Goal: Task Accomplishment & Management: Use online tool/utility

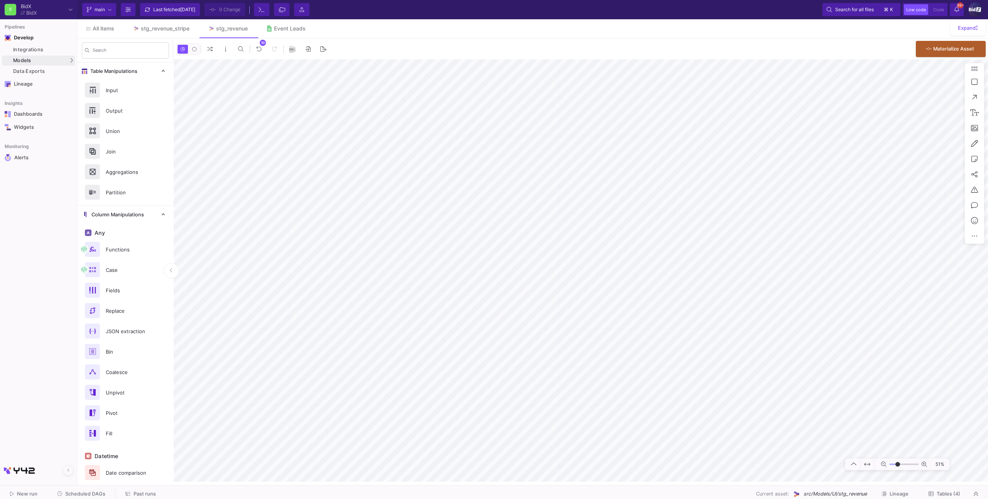
click at [930, 491] on fa-icon at bounding box center [930, 494] width 5 height 6
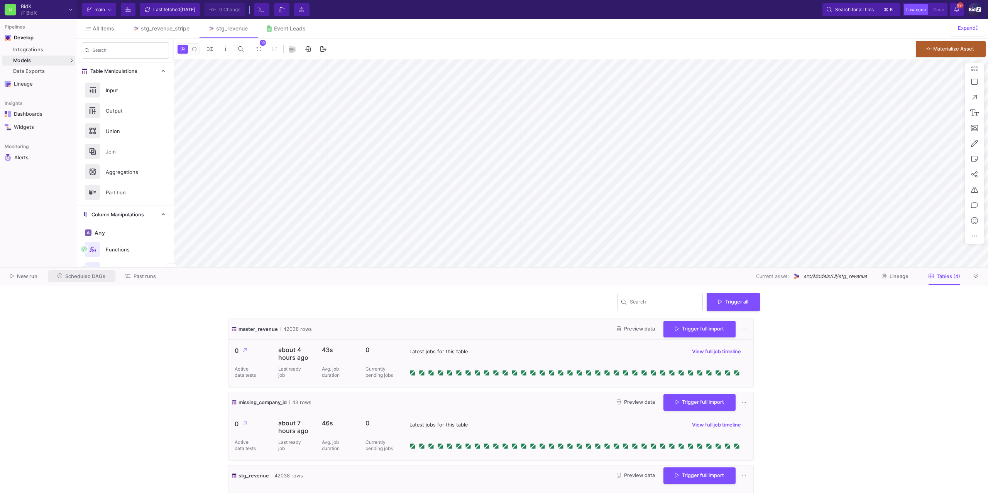
click at [90, 274] on span "Scheduled DAGs" at bounding box center [85, 277] width 40 height 6
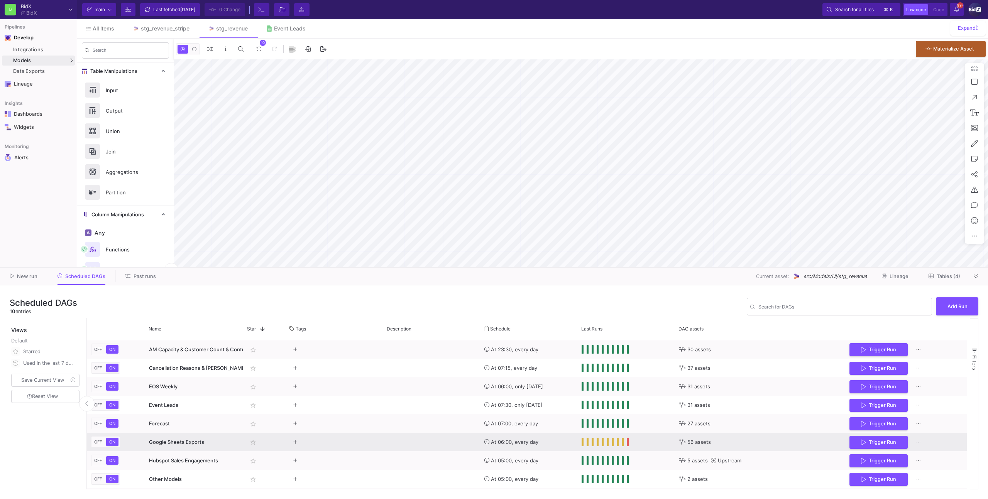
click at [385, 445] on div "Press SPACE to select this row." at bounding box center [431, 442] width 97 height 19
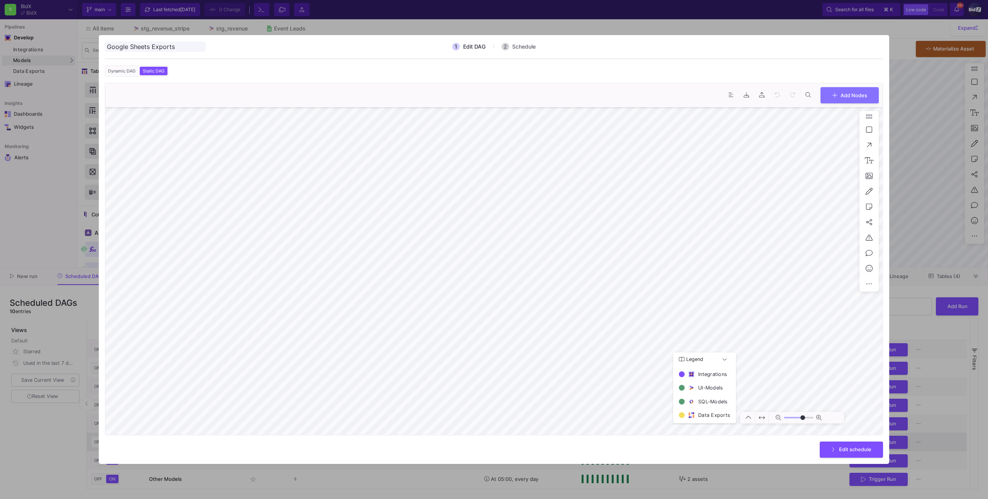
type input "0"
click at [828, 452] on button "Edit schedule" at bounding box center [850, 449] width 63 height 17
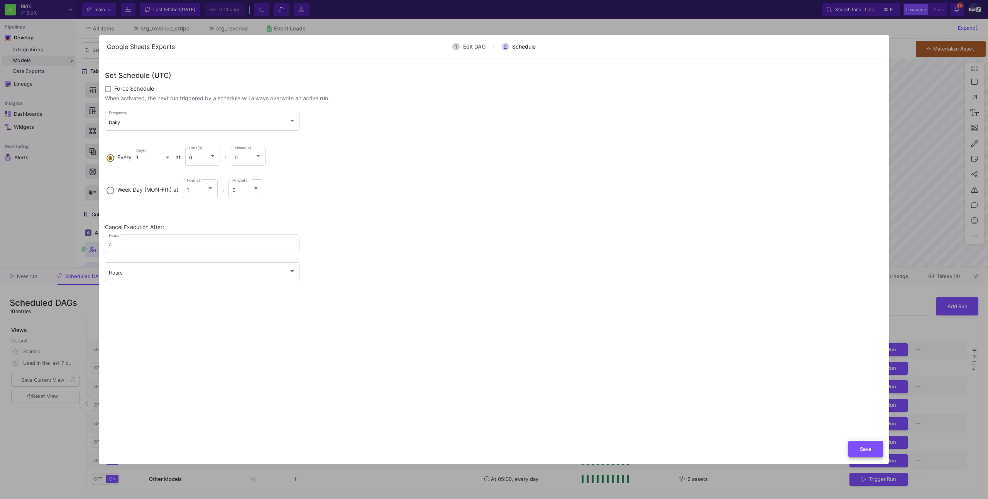
click at [855, 452] on button "Save" at bounding box center [865, 449] width 35 height 17
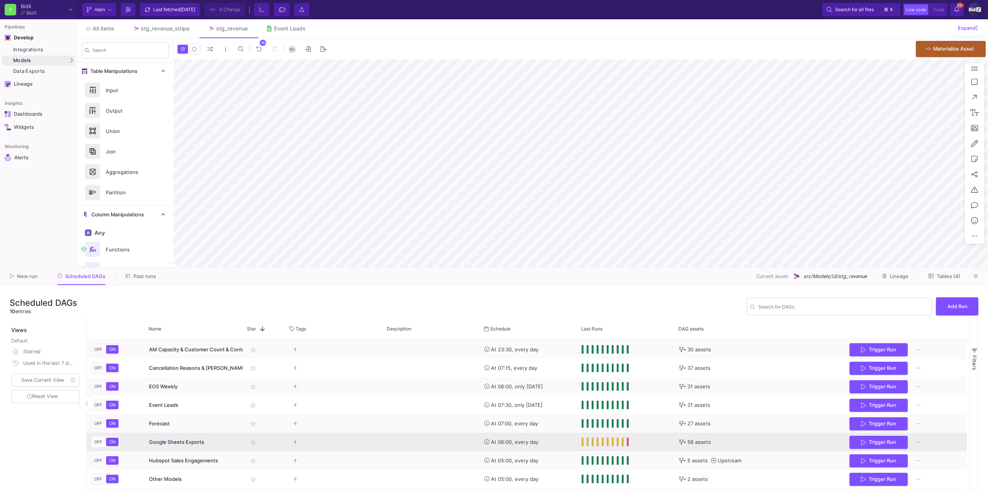
click at [762, 437] on y42-orchestration-run-configuration-details "56 assets" at bounding box center [760, 442] width 162 height 18
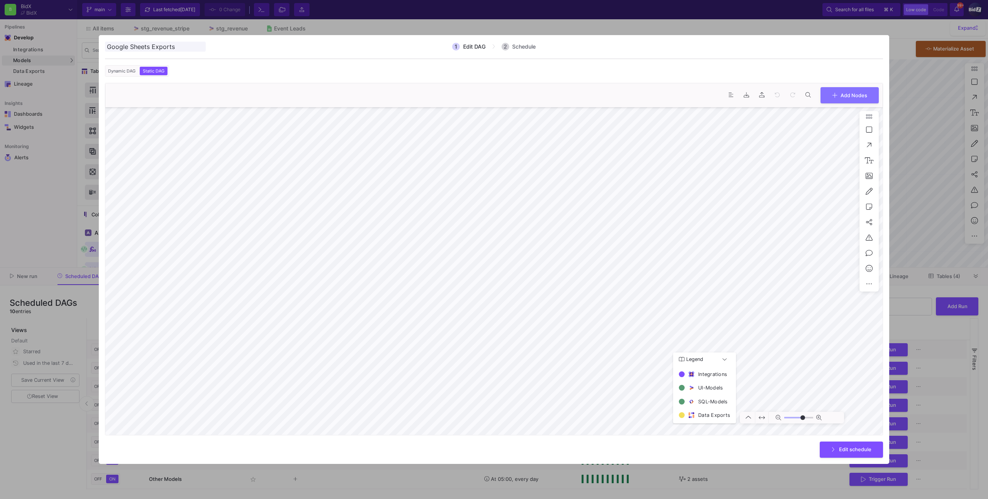
type input "0"
click at [733, 90] on button at bounding box center [730, 95] width 15 height 15
click at [877, 281] on div at bounding box center [868, 207] width 19 height 170
click at [868, 282] on icon at bounding box center [869, 283] width 6 height 7
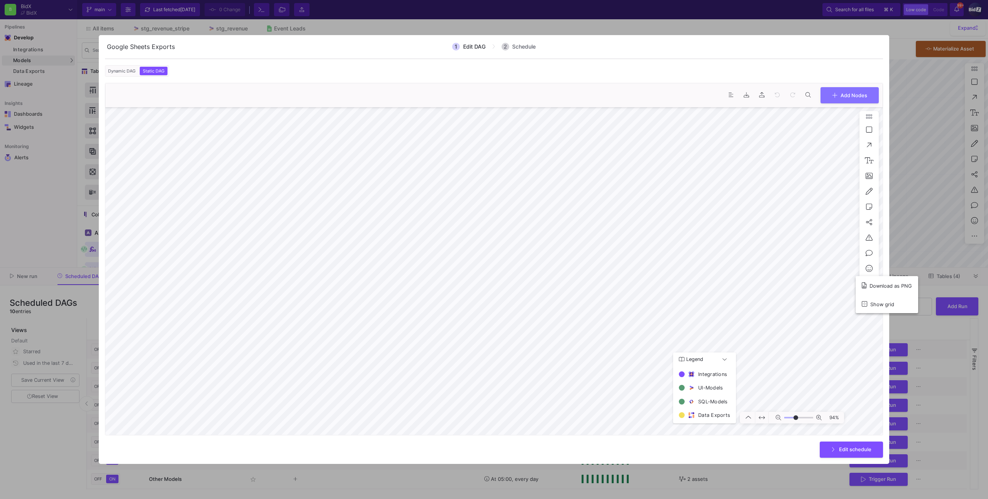
click at [838, 280] on div at bounding box center [494, 249] width 988 height 499
type input "-1"
drag, startPoint x: 135, startPoint y: 76, endPoint x: 129, endPoint y: 71, distance: 7.1
click at [133, 75] on mat-button-toggle-group "Dynamic DAG Static DAG" at bounding box center [137, 71] width 64 height 12
click at [129, 71] on span "Dynamic DAG" at bounding box center [121, 70] width 30 height 5
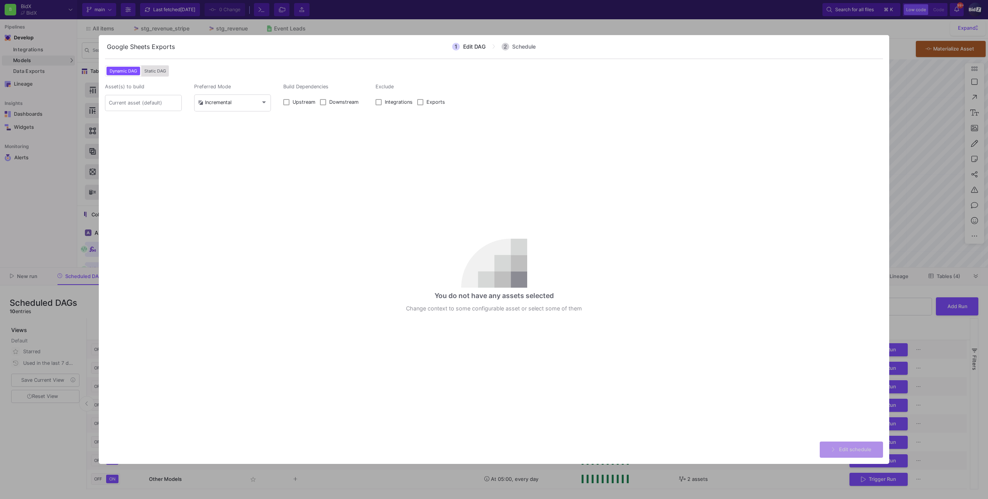
click at [147, 69] on span "Static DAG" at bounding box center [155, 70] width 25 height 5
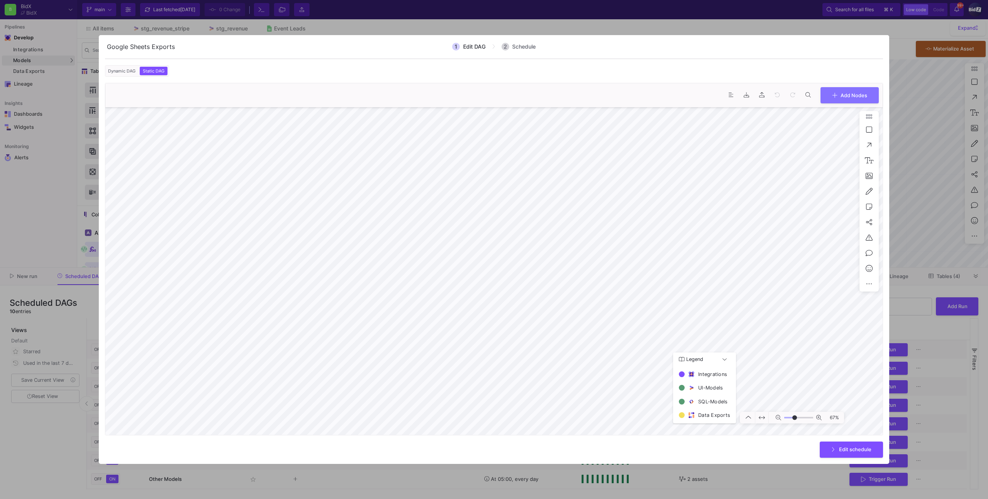
type input "-8"
click at [829, 98] on button "Add Nodes" at bounding box center [849, 94] width 58 height 17
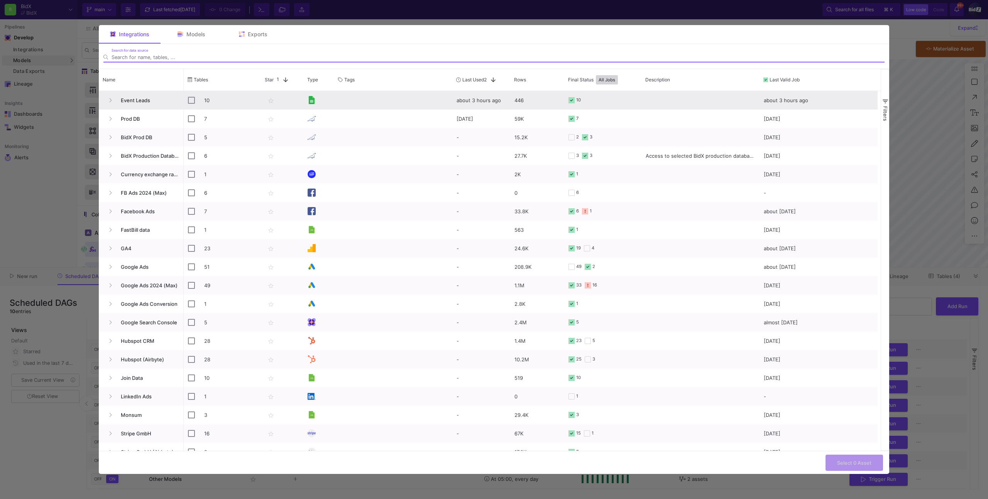
click at [117, 98] on span "Event Leads" at bounding box center [147, 100] width 63 height 18
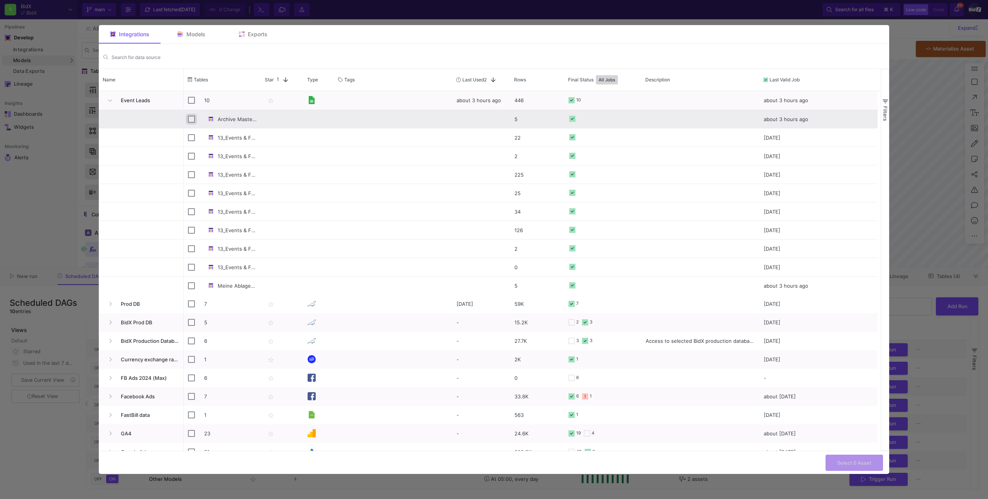
click at [188, 118] on input "Press Space to toggle row selection (unchecked)" at bounding box center [191, 119] width 7 height 7
checkbox input "true"
checkbox input "false"
click at [833, 462] on button "Select 1 Asset" at bounding box center [854, 462] width 57 height 17
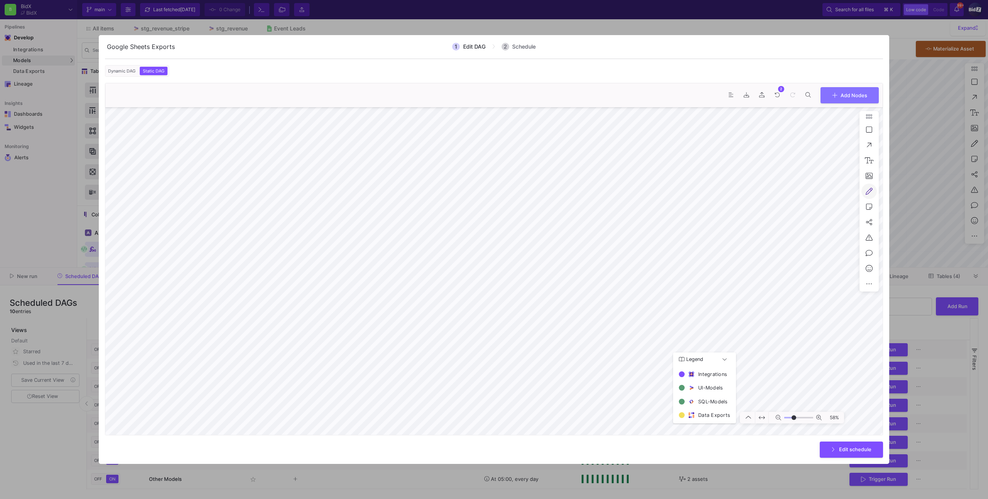
type input "-9"
click at [901, 147] on div at bounding box center [494, 249] width 988 height 499
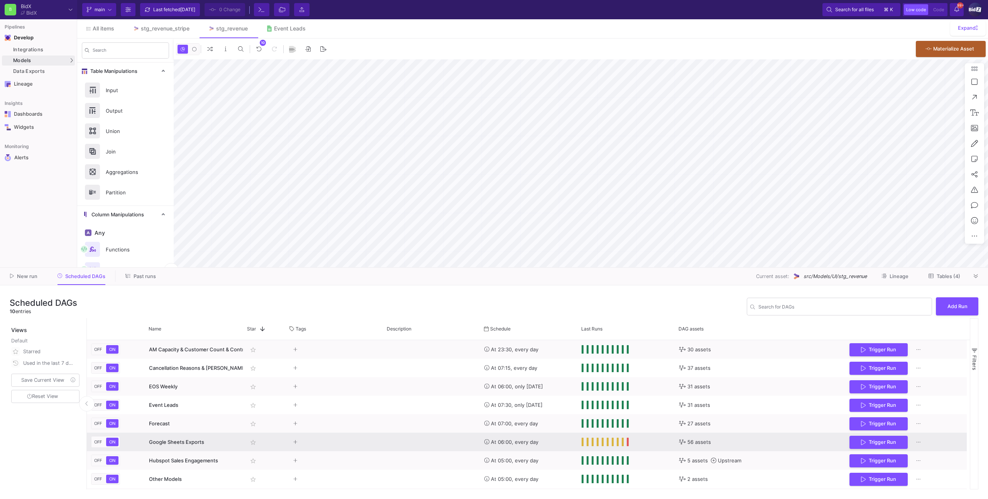
click at [421, 447] on div "Press SPACE to select this row." at bounding box center [431, 442] width 97 height 19
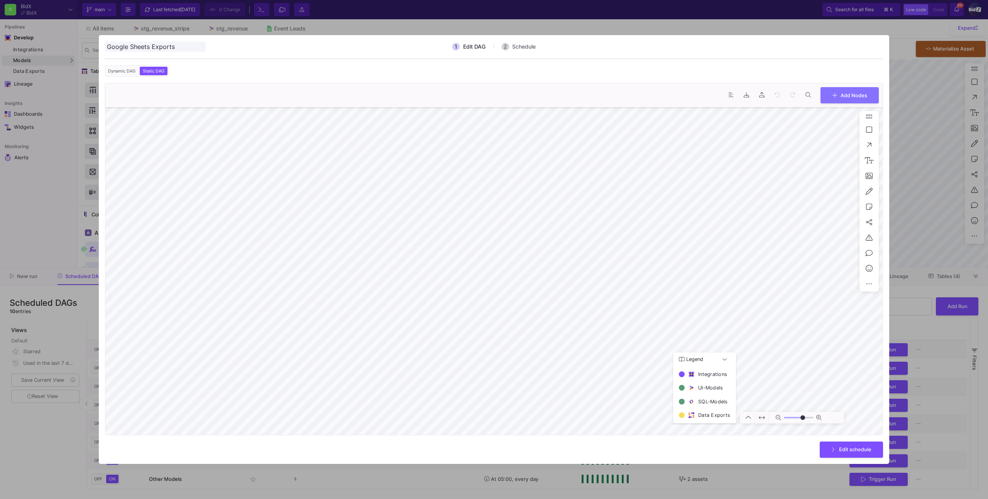
type input "0"
click at [839, 100] on button "Add Nodes" at bounding box center [849, 94] width 58 height 17
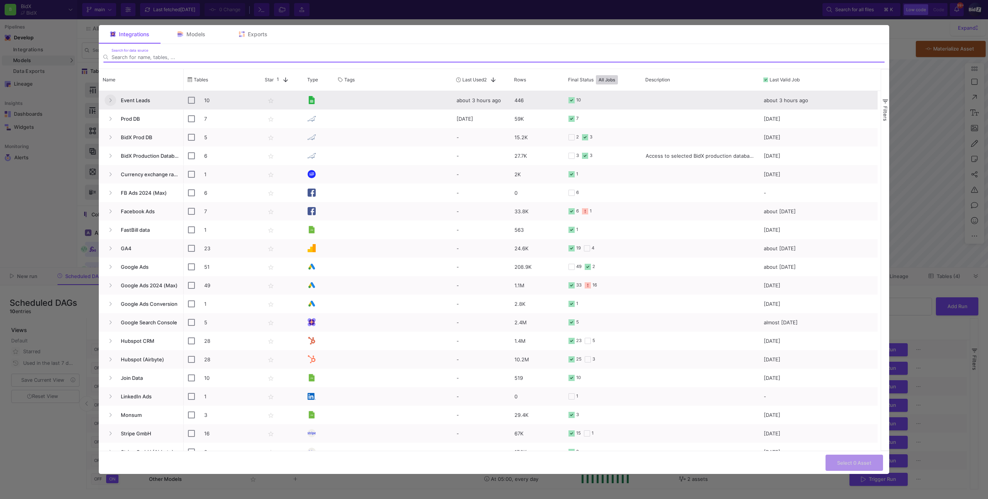
click at [109, 99] on icon "Press SPACE to select this row." at bounding box center [110, 100] width 3 height 5
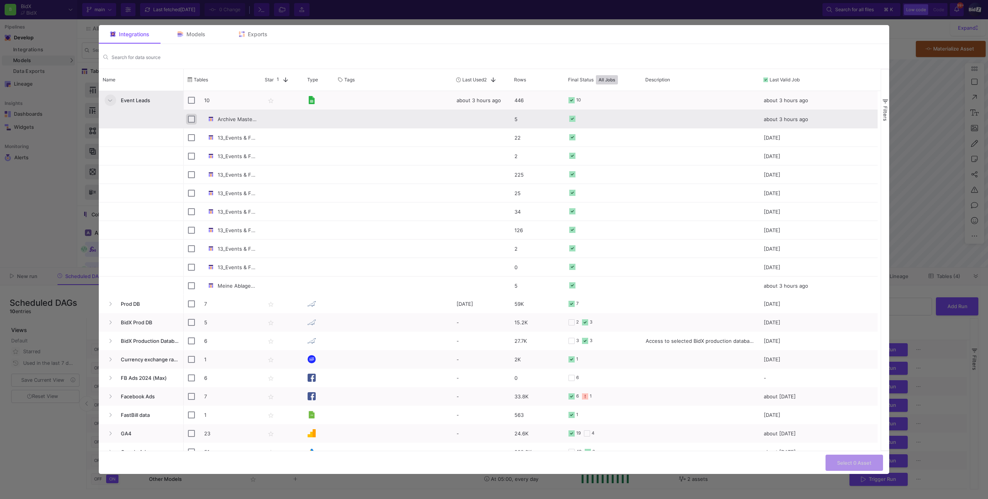
click at [194, 119] on input "Press Space to toggle row selection (unchecked)" at bounding box center [191, 119] width 7 height 7
checkbox input "true"
checkbox input "false"
click at [835, 463] on button "Select 1 Asset" at bounding box center [854, 462] width 57 height 17
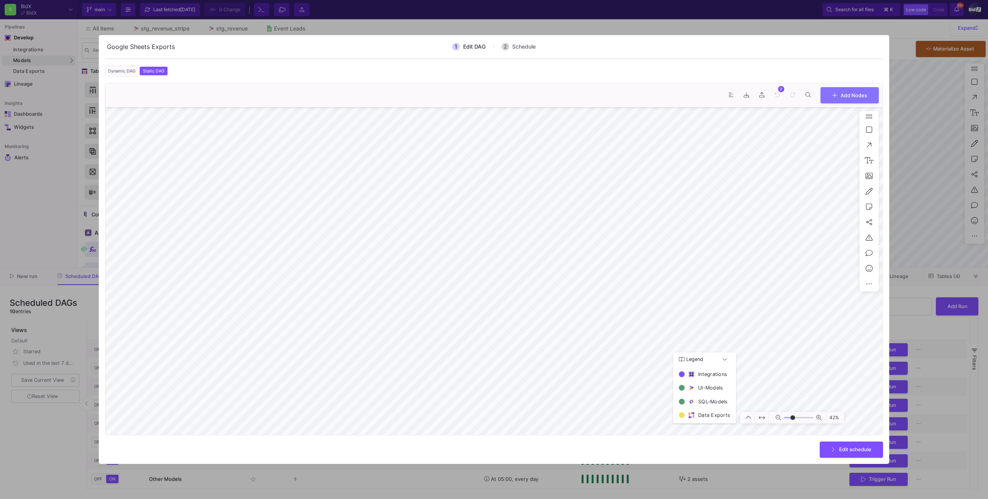
click at [619, 99] on div ". 2 0 Add Nodes 42% Legend Integrations UI-Models SQL-Models Data Exports" at bounding box center [494, 259] width 778 height 353
type input "-16"
click at [844, 453] on button "Edit schedule" at bounding box center [850, 449] width 63 height 17
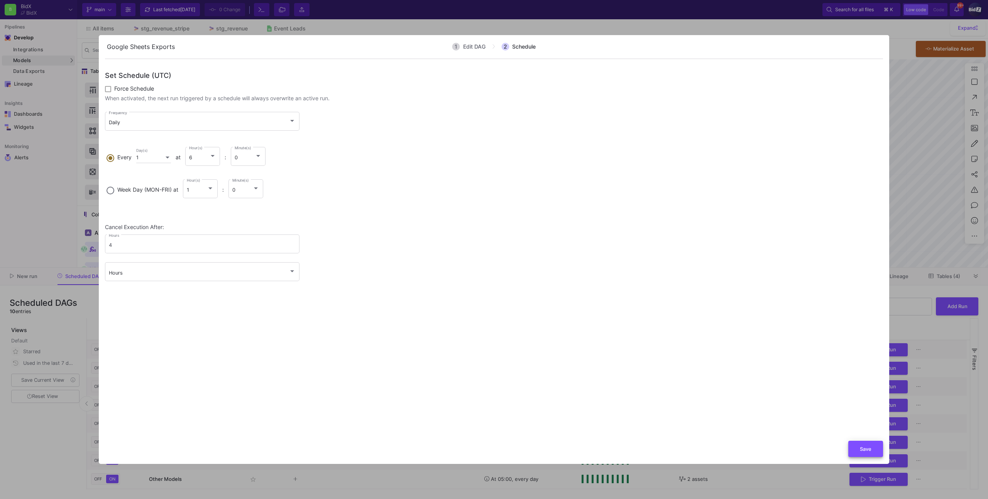
click at [852, 448] on button "Save" at bounding box center [865, 449] width 35 height 17
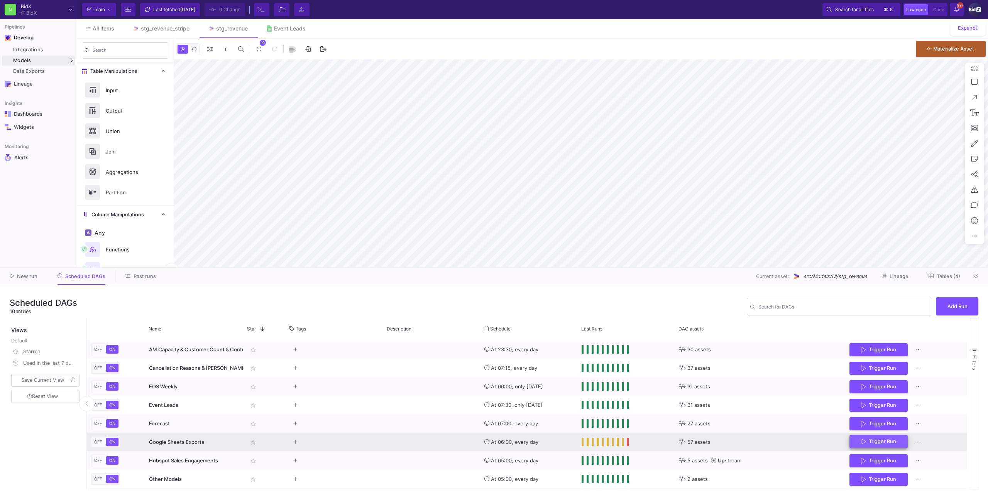
click at [885, 439] on span "Trigger Run" at bounding box center [881, 442] width 27 height 6
click at [891, 442] on span "Trigger Run" at bounding box center [881, 442] width 27 height 6
type input "-9"
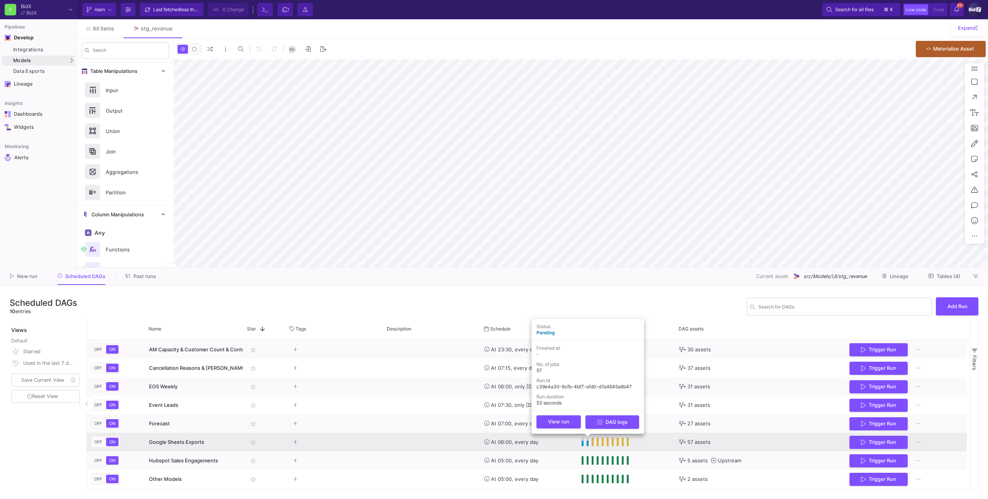
click at [588, 443] on span "Press SPACE to select this row." at bounding box center [587, 442] width 3 height 8
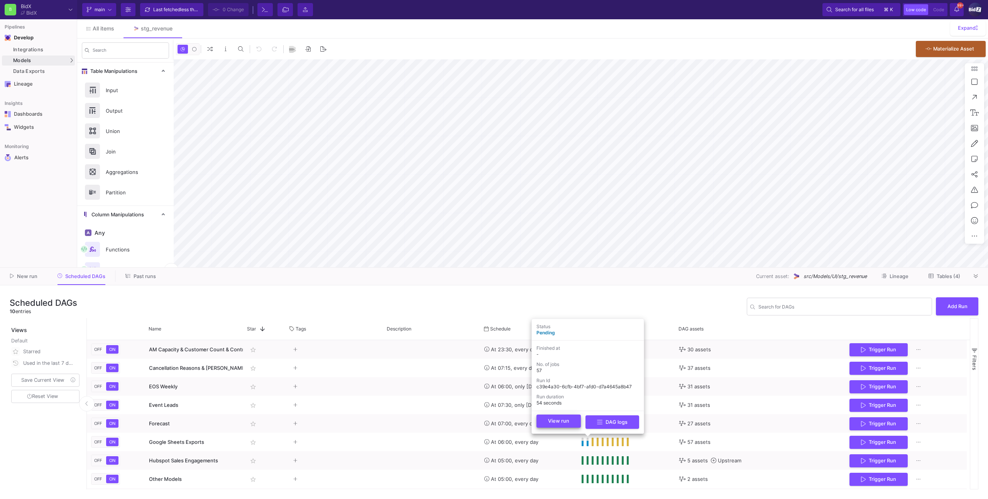
click at [571, 426] on button "View run" at bounding box center [558, 421] width 44 height 13
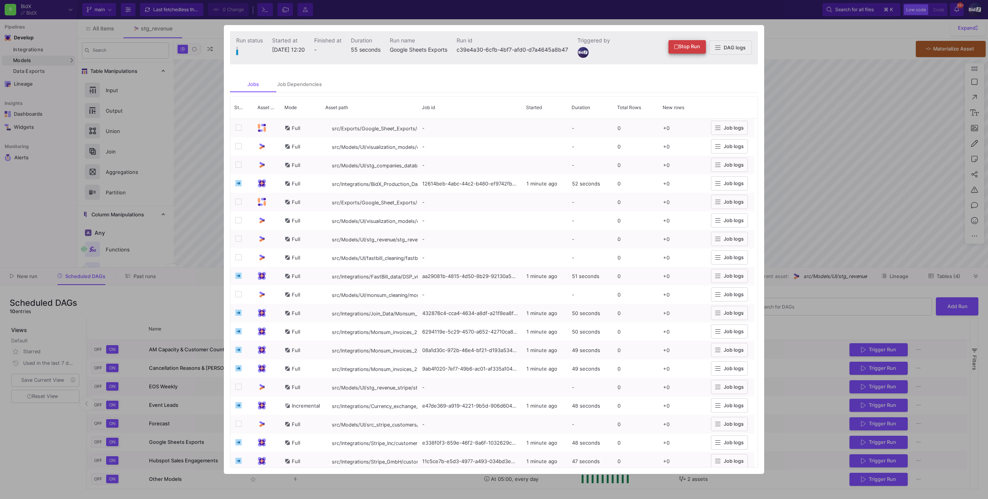
click at [696, 42] on button "Stop Run" at bounding box center [686, 47] width 37 height 14
click at [902, 259] on div at bounding box center [494, 249] width 988 height 499
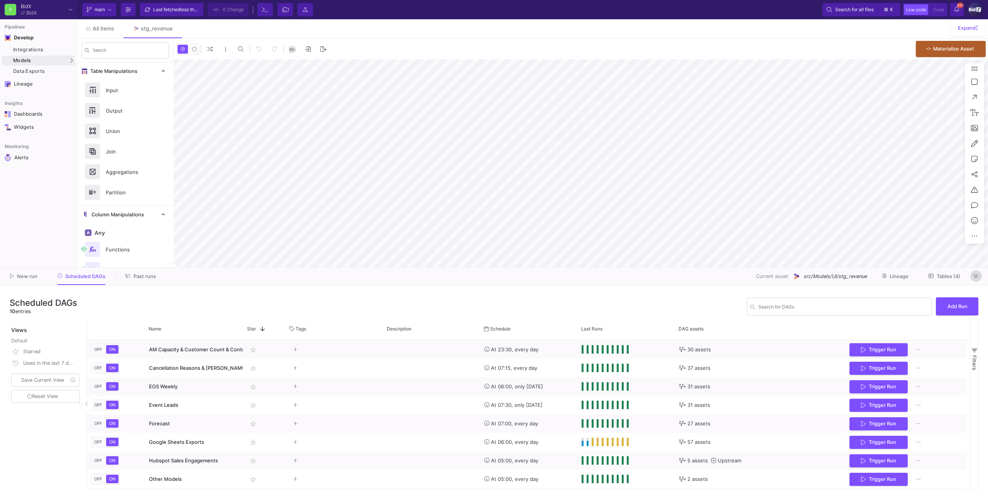
click at [976, 275] on icon at bounding box center [975, 276] width 4 height 5
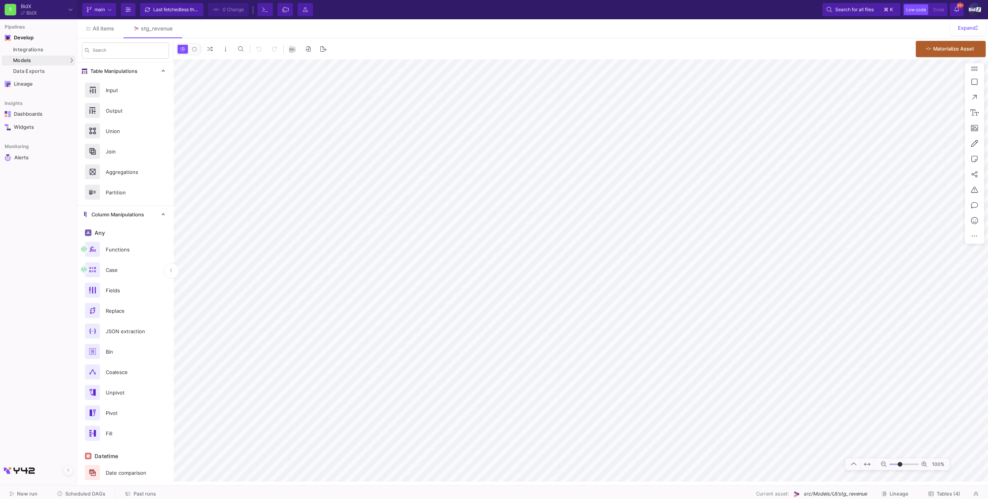
type input "-9"
click at [955, 495] on span "Tables (4)" at bounding box center [948, 494] width 24 height 6
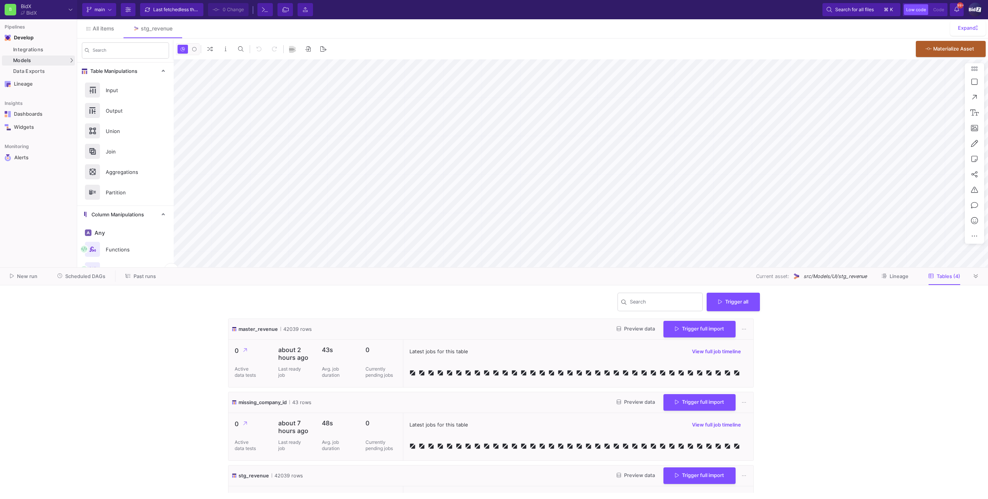
type input "-9"
click at [82, 279] on button "Scheduled DAGs" at bounding box center [81, 276] width 67 height 12
